Goal: Task Accomplishment & Management: Complete application form

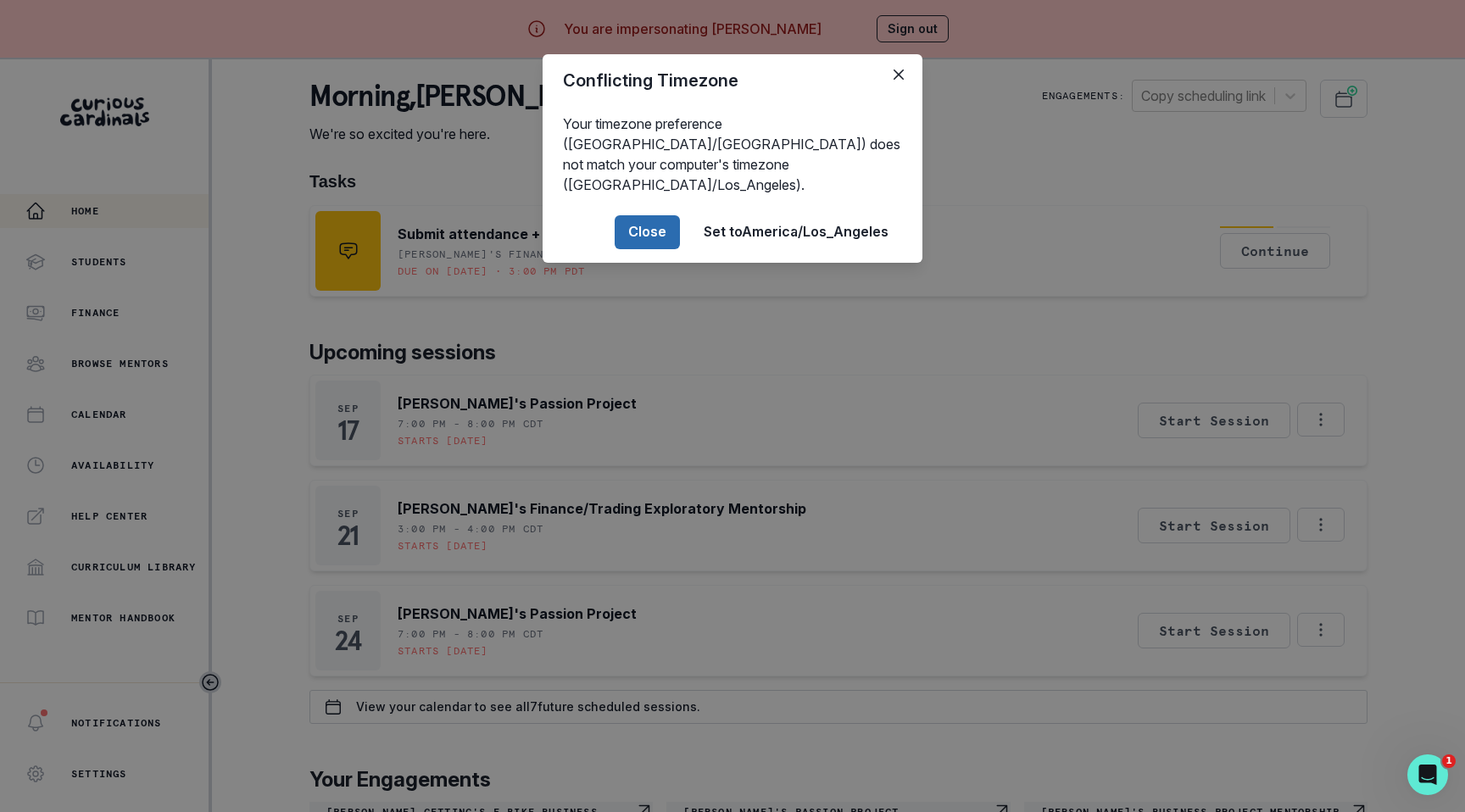
click at [655, 215] on button "Close" at bounding box center [647, 232] width 65 height 34
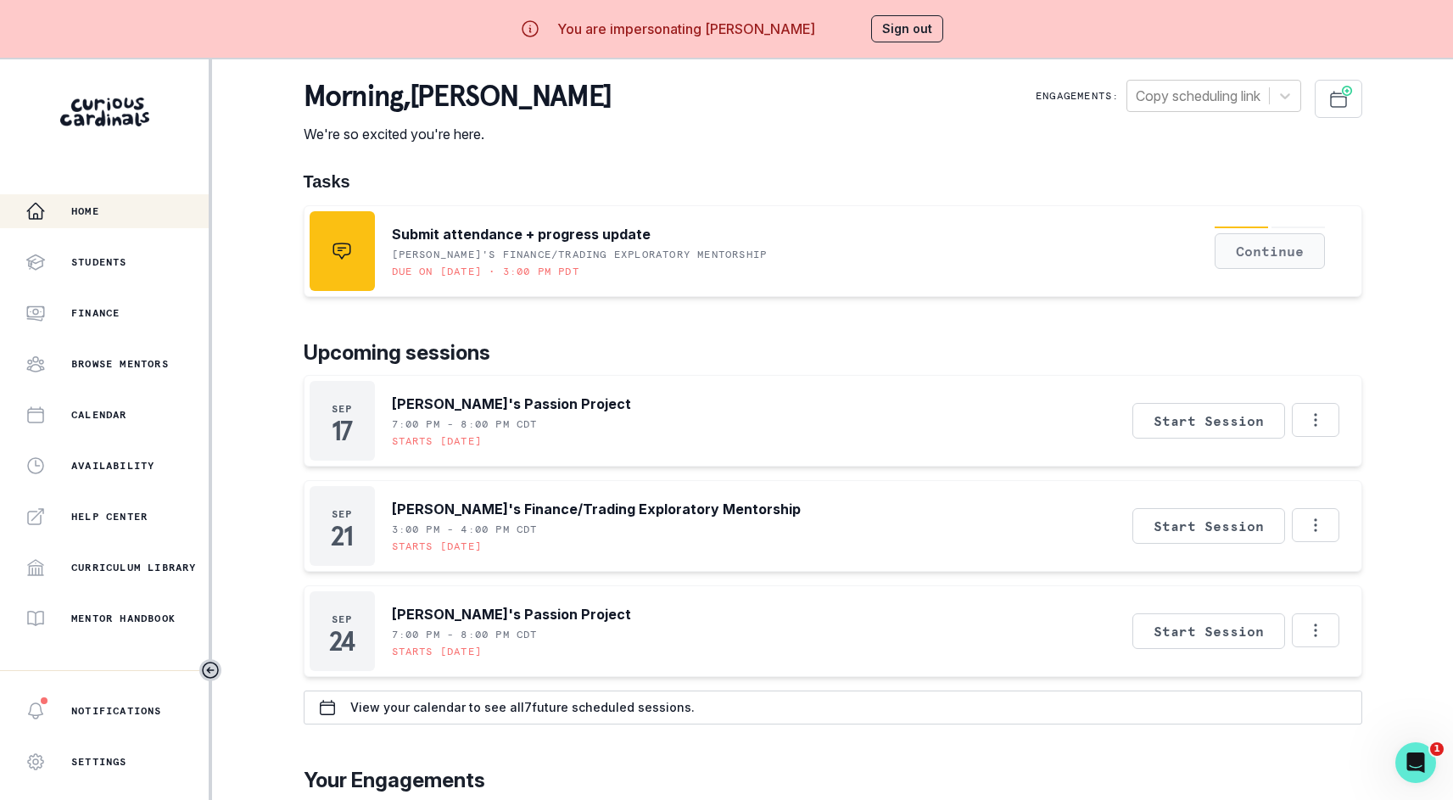
click at [1288, 253] on button "Continue" at bounding box center [1270, 251] width 110 height 36
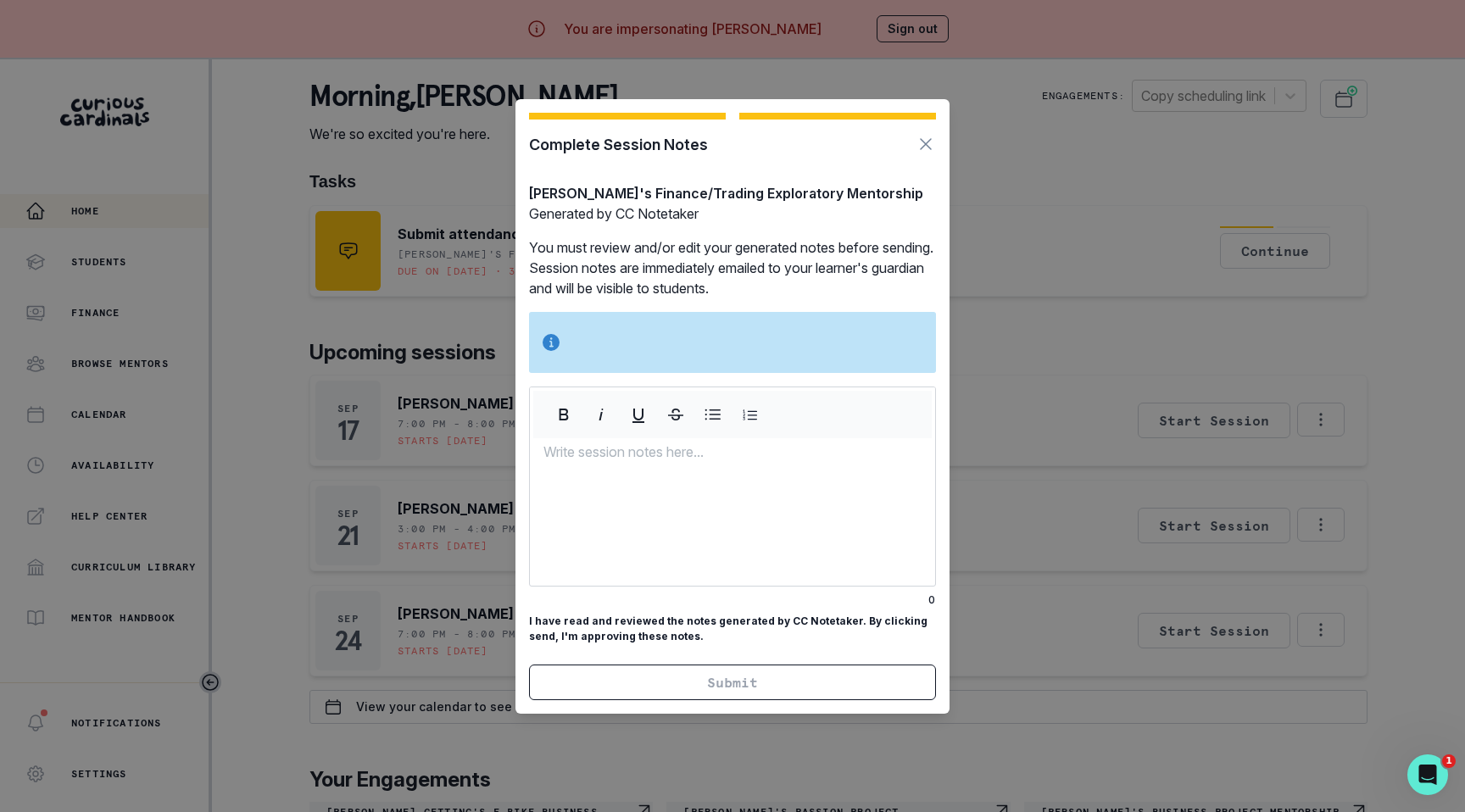
click at [757, 464] on div at bounding box center [732, 513] width 406 height 144
click at [936, 129] on section "Complete Session Notes [PERSON_NAME]'s Finance/Trading Exploratory Mentorship G…" at bounding box center [732, 406] width 434 height 614
drag, startPoint x: 923, startPoint y: 148, endPoint x: 919, endPoint y: 137, distance: 11.7
click at [922, 148] on button "Button to close modal" at bounding box center [925, 144] width 20 height 23
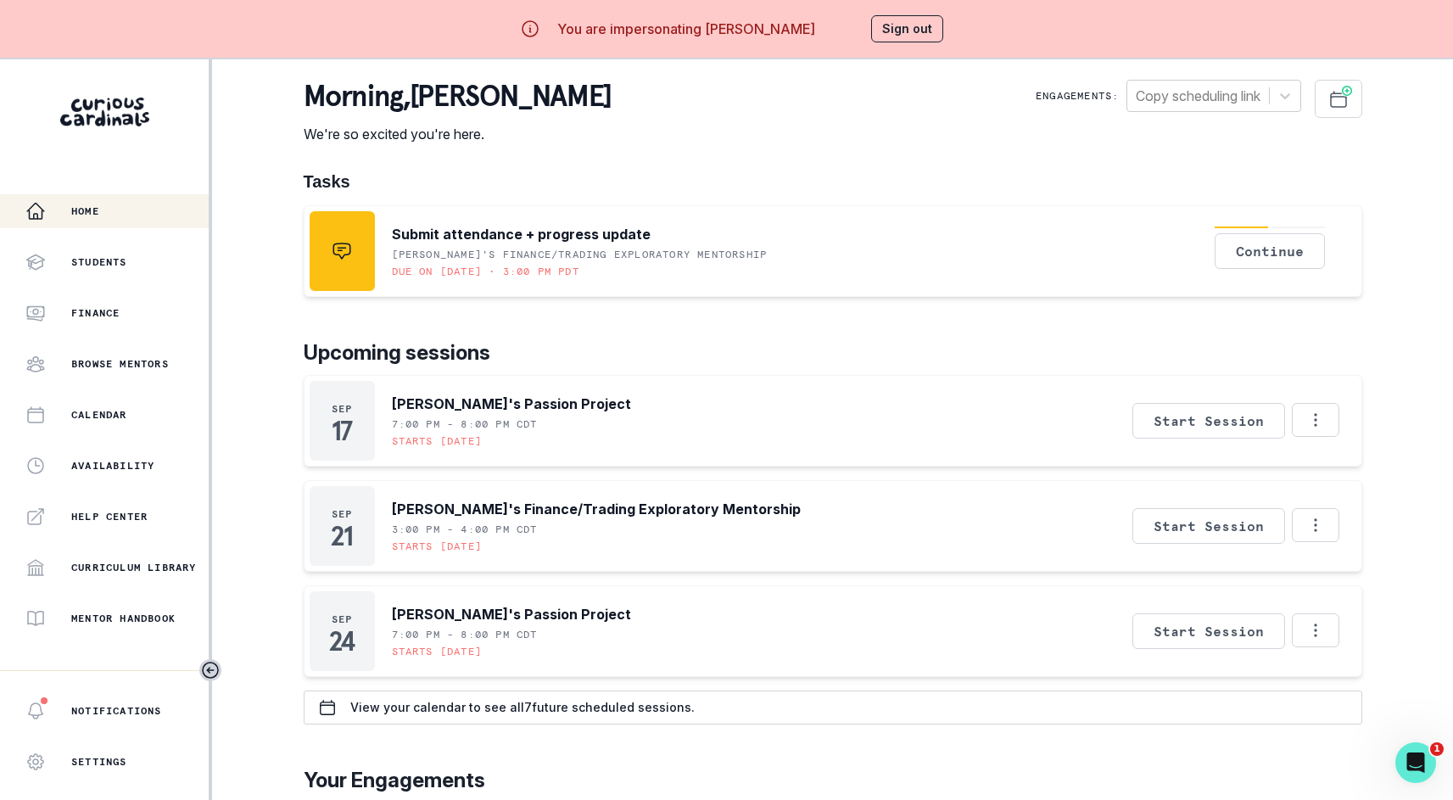
click at [919, 137] on div "morning , [PERSON_NAME] We're so excited you're here. Engagements: Copy schedul…" at bounding box center [833, 112] width 1059 height 64
click at [1301, 249] on button "Continue" at bounding box center [1270, 251] width 110 height 36
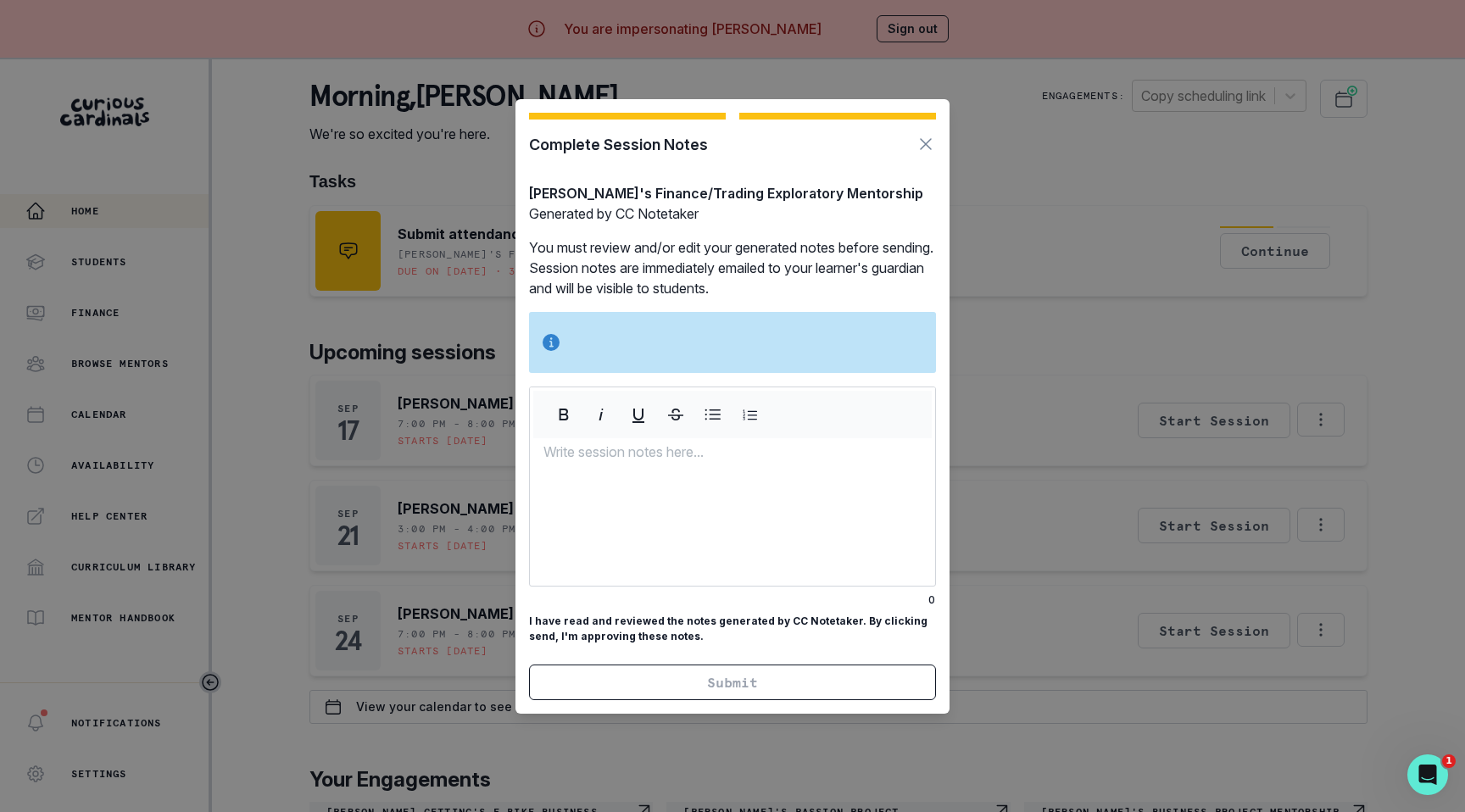
click at [763, 496] on div at bounding box center [732, 513] width 406 height 144
copy p "Notes Notes Notes"
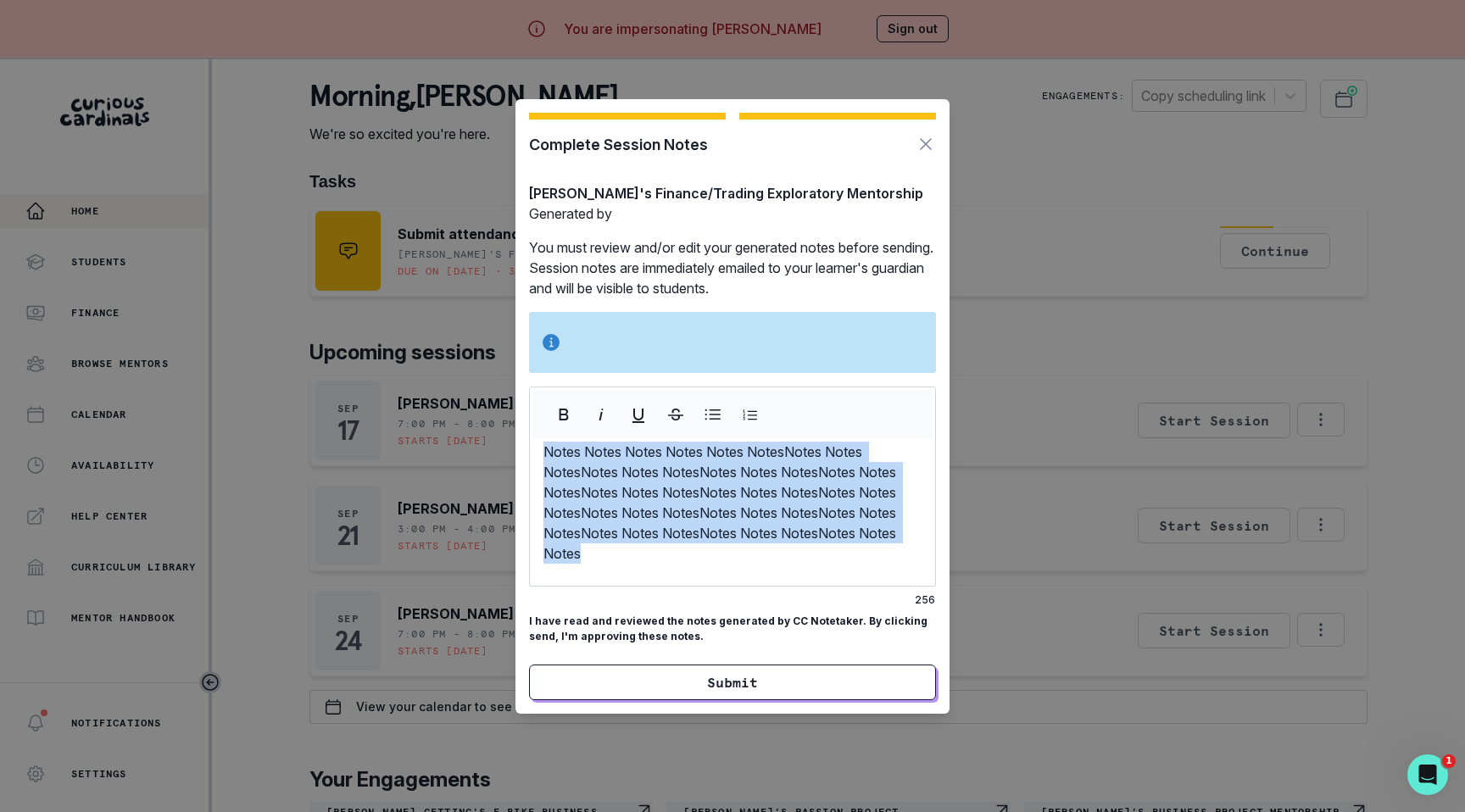
click at [920, 141] on icon "Button to close modal" at bounding box center [925, 144] width 10 height 10
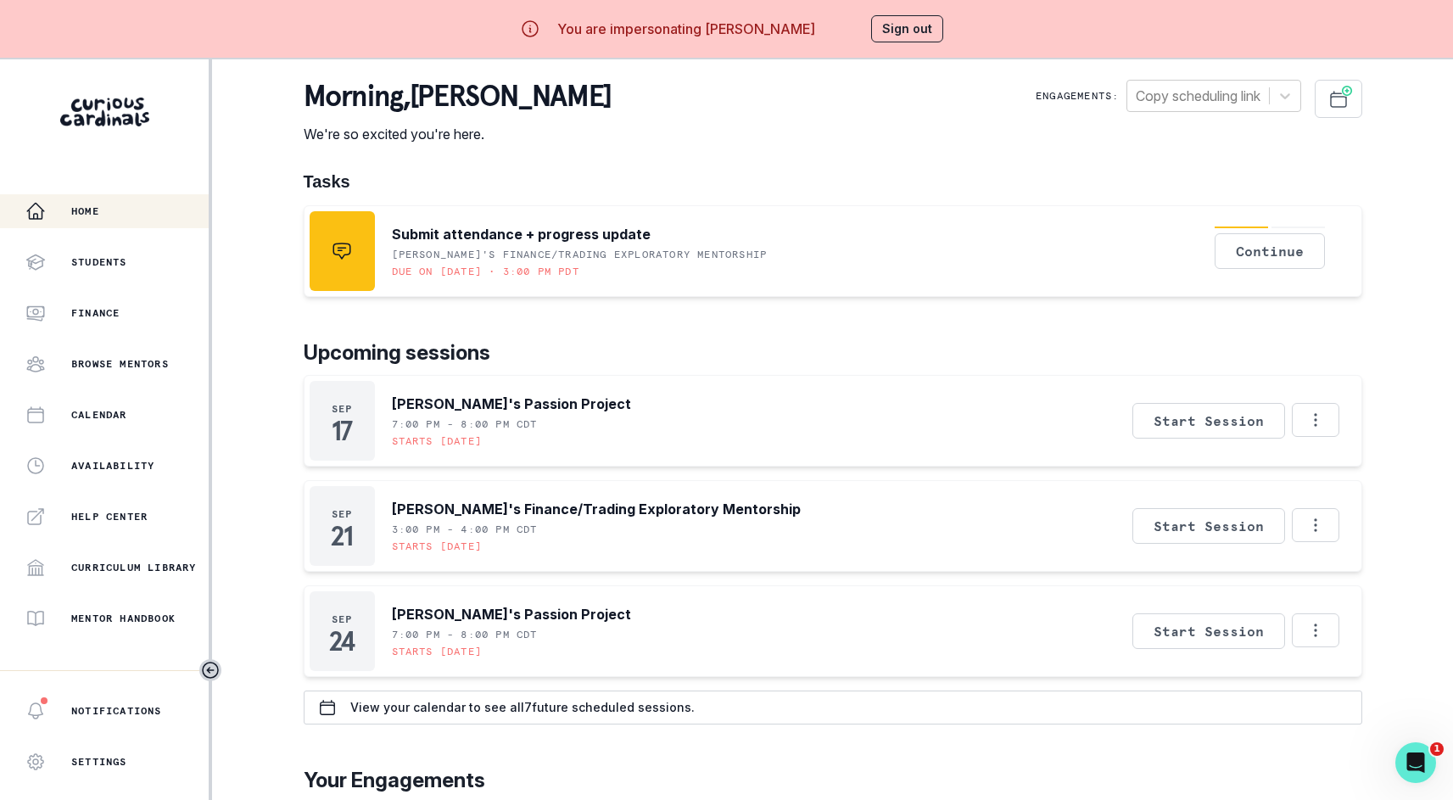
click at [923, 138] on div "morning , [PERSON_NAME] We're so excited you're here. Engagements: Copy schedul…" at bounding box center [833, 112] width 1059 height 64
